Goal: Information Seeking & Learning: Check status

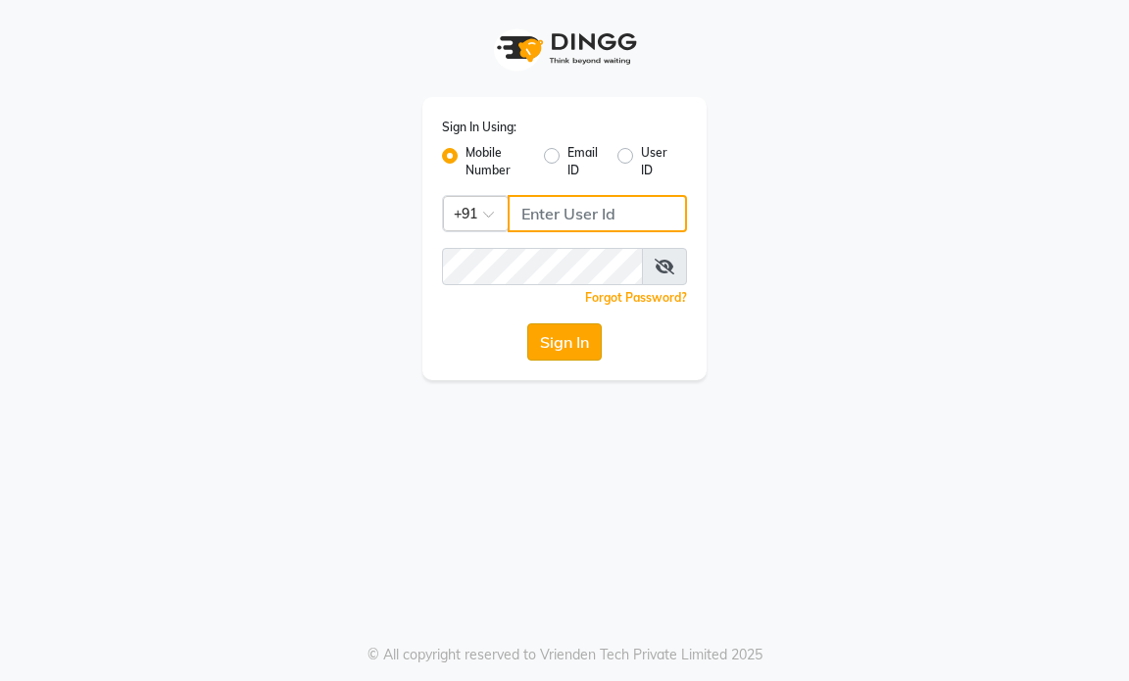
type input "9769153384"
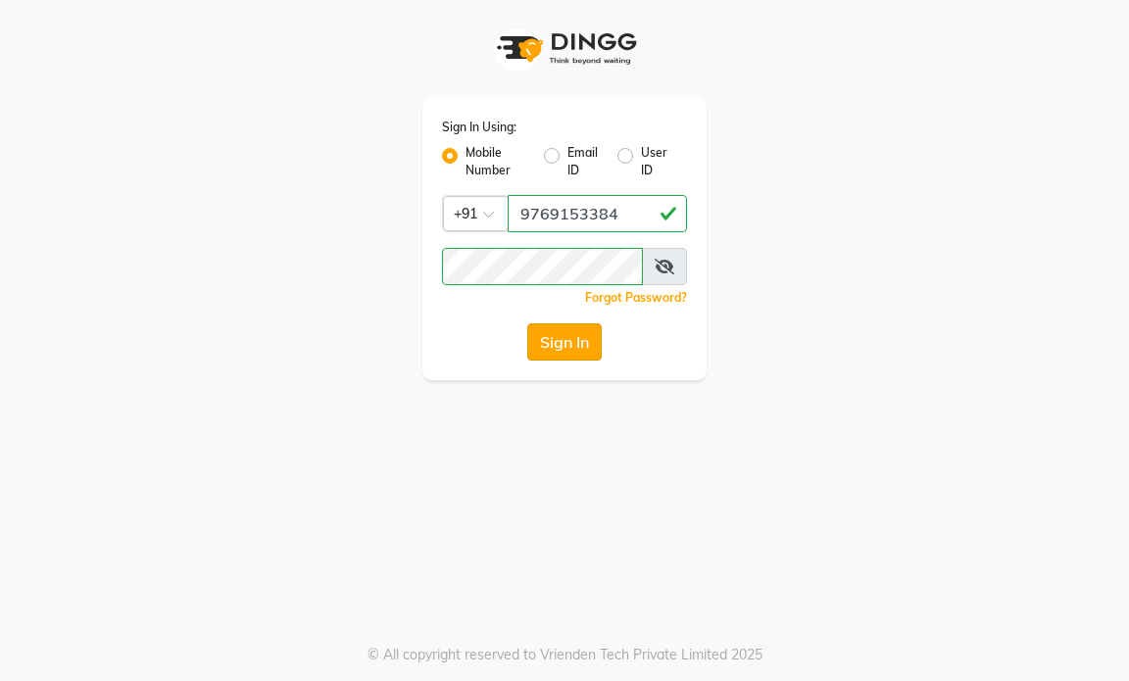
click at [555, 334] on button "Sign In" at bounding box center [564, 342] width 75 height 37
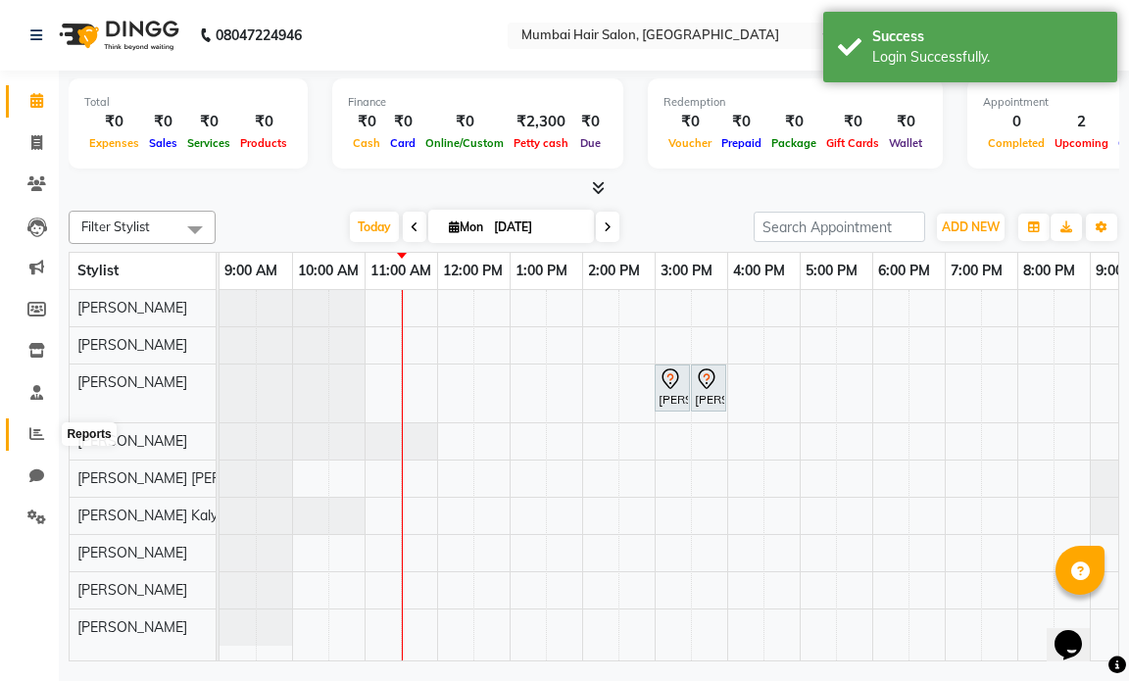
click at [32, 434] on icon at bounding box center [36, 433] width 15 height 15
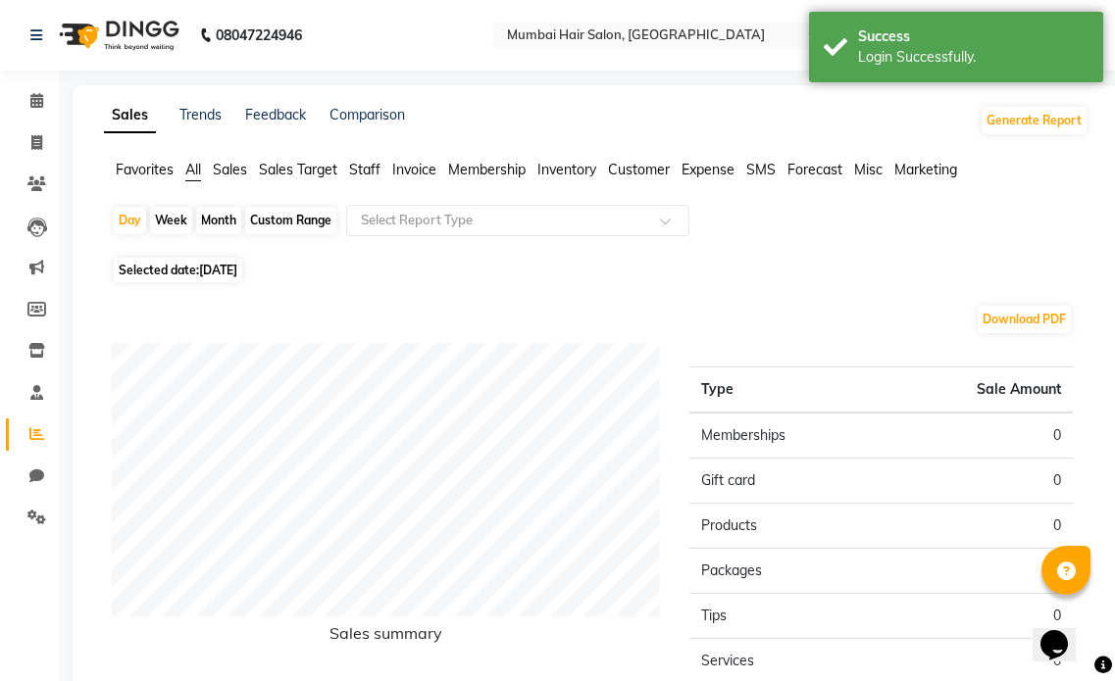
click at [363, 165] on span "Staff" at bounding box center [364, 170] width 31 height 18
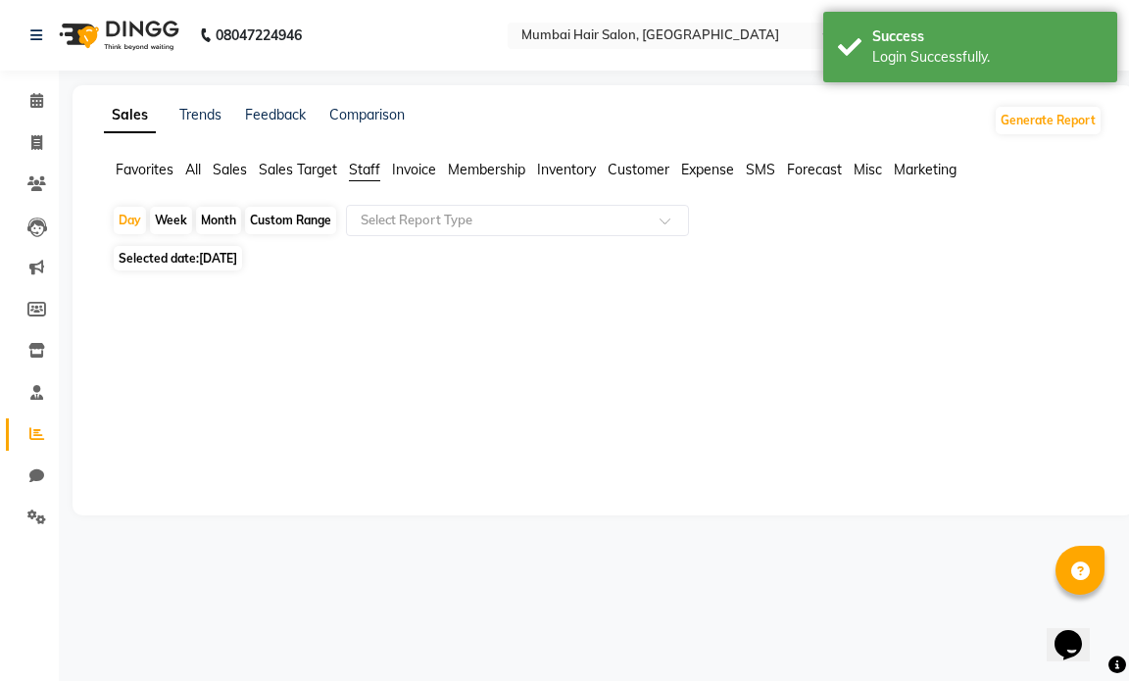
click at [226, 220] on div "Month" at bounding box center [218, 220] width 45 height 27
select select "9"
select select "2025"
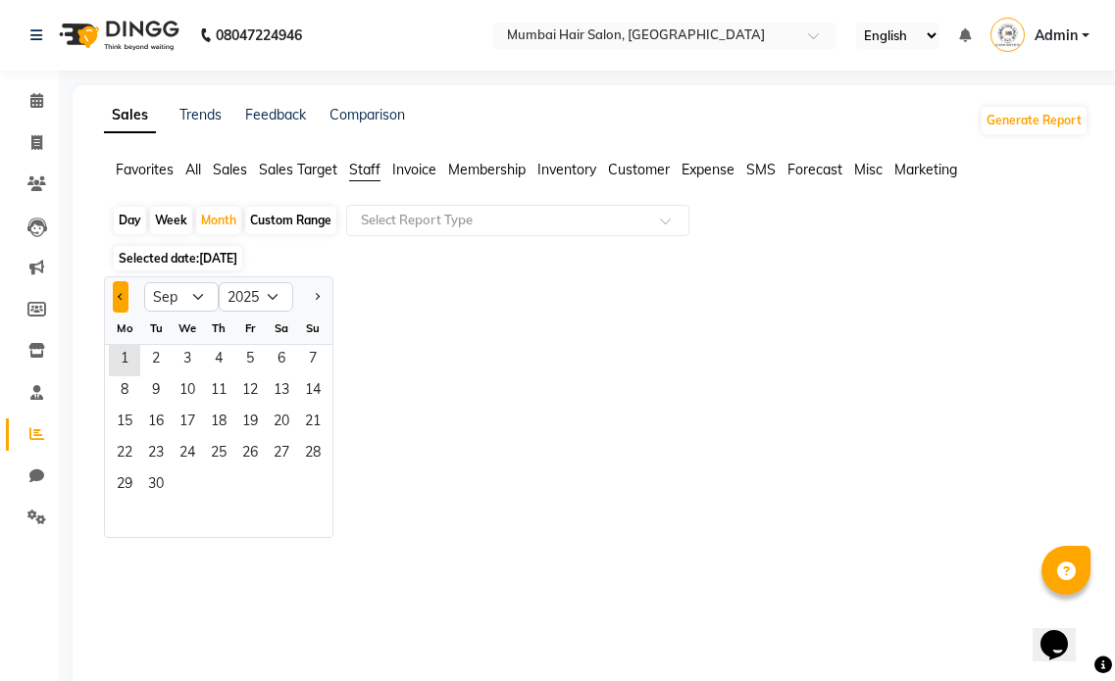
click at [117, 295] on button "Previous month" at bounding box center [121, 296] width 16 height 31
select select "8"
click at [311, 486] on span "31" at bounding box center [312, 486] width 31 height 31
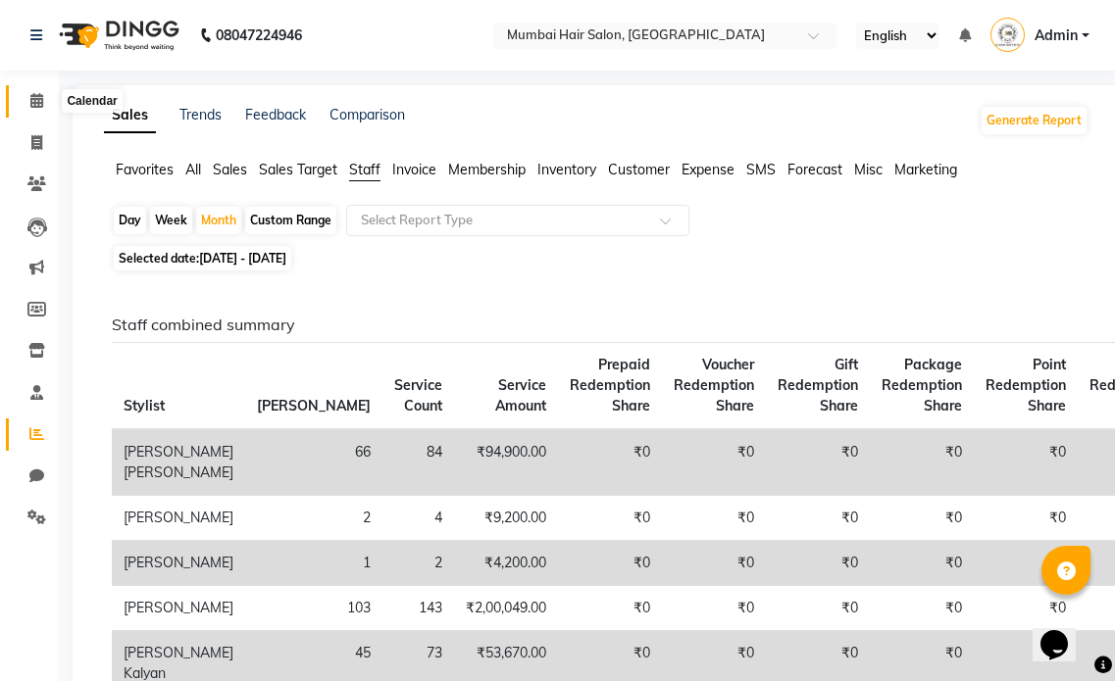
click at [40, 105] on icon at bounding box center [36, 100] width 13 height 15
